Goal: Information Seeking & Learning: Learn about a topic

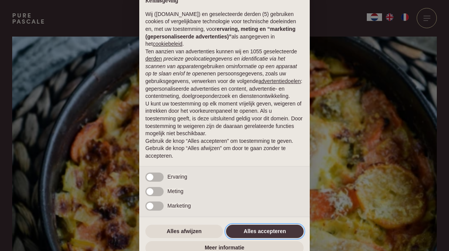
click at [275, 230] on button "Alles accepteren" at bounding box center [265, 232] width 78 height 14
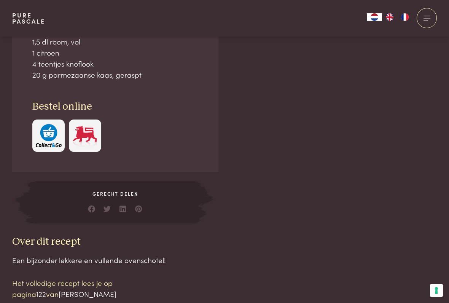
scroll to position [647, 0]
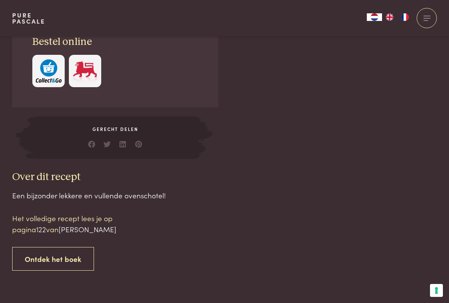
click at [65, 248] on link "Ontdek het boek" at bounding box center [53, 259] width 82 height 24
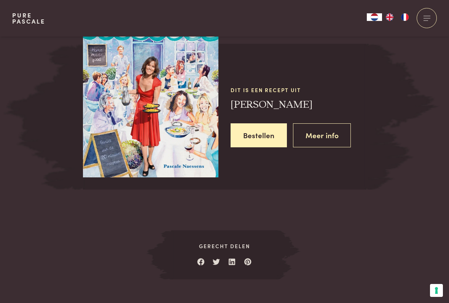
scroll to position [993, 0]
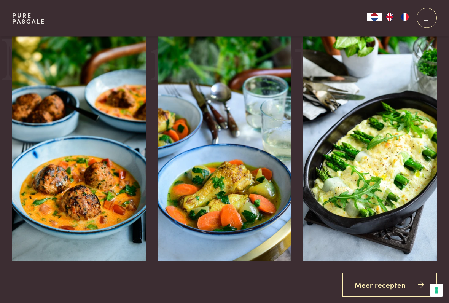
scroll to position [1263, 0]
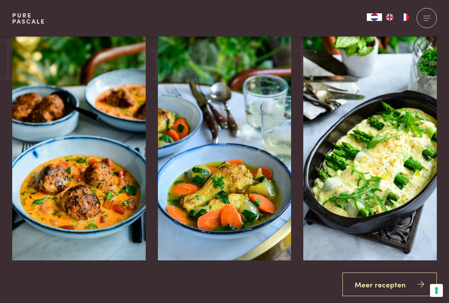
click at [380, 204] on img at bounding box center [371, 146] width 134 height 229
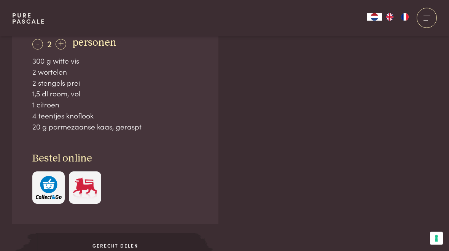
scroll to position [525, 0]
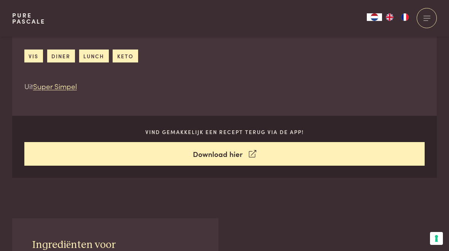
scroll to position [314, 0]
